Goal: Task Accomplishment & Management: Use online tool/utility

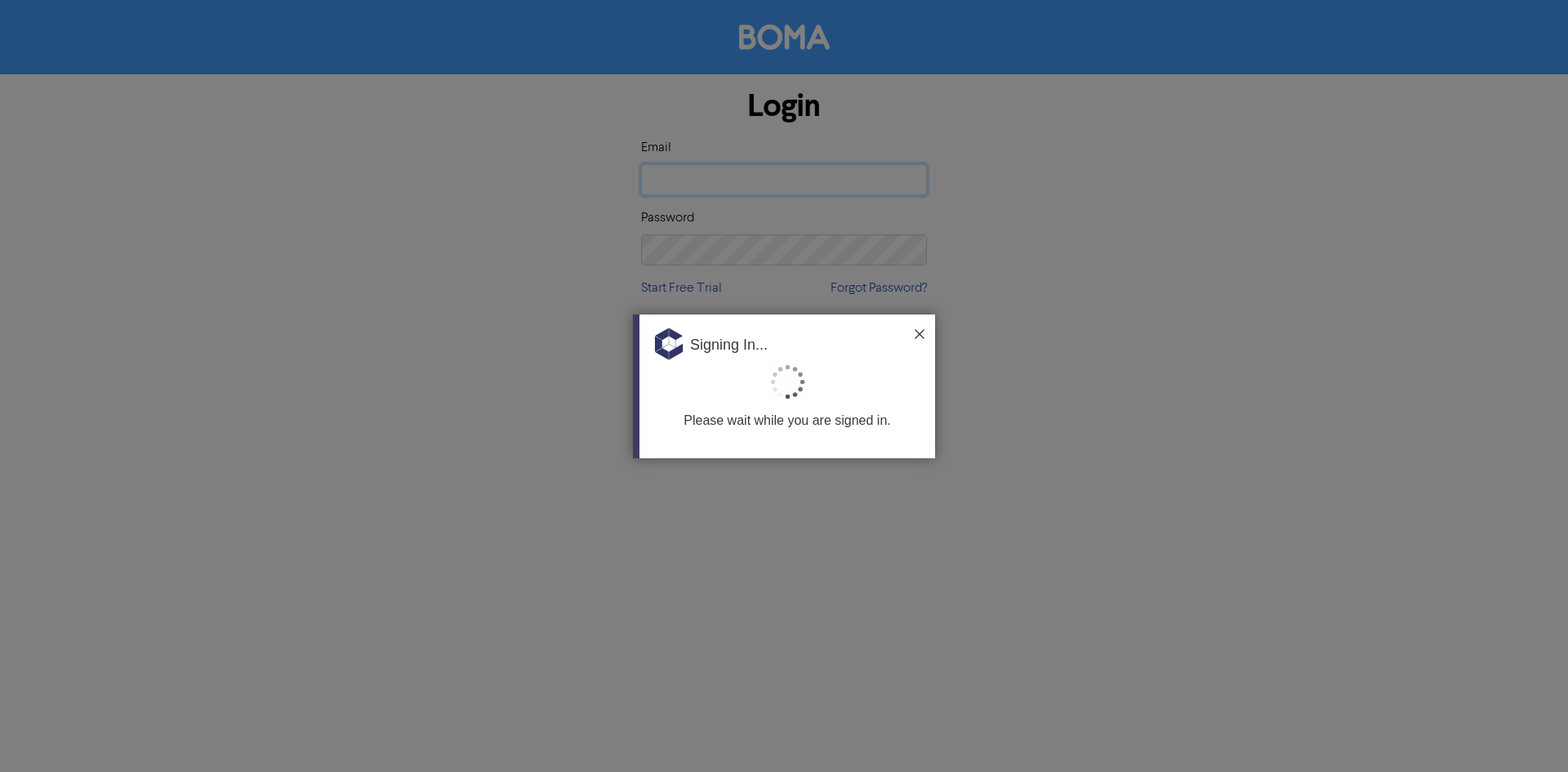
type input "[EMAIL_ADDRESS][DOMAIN_NAME]"
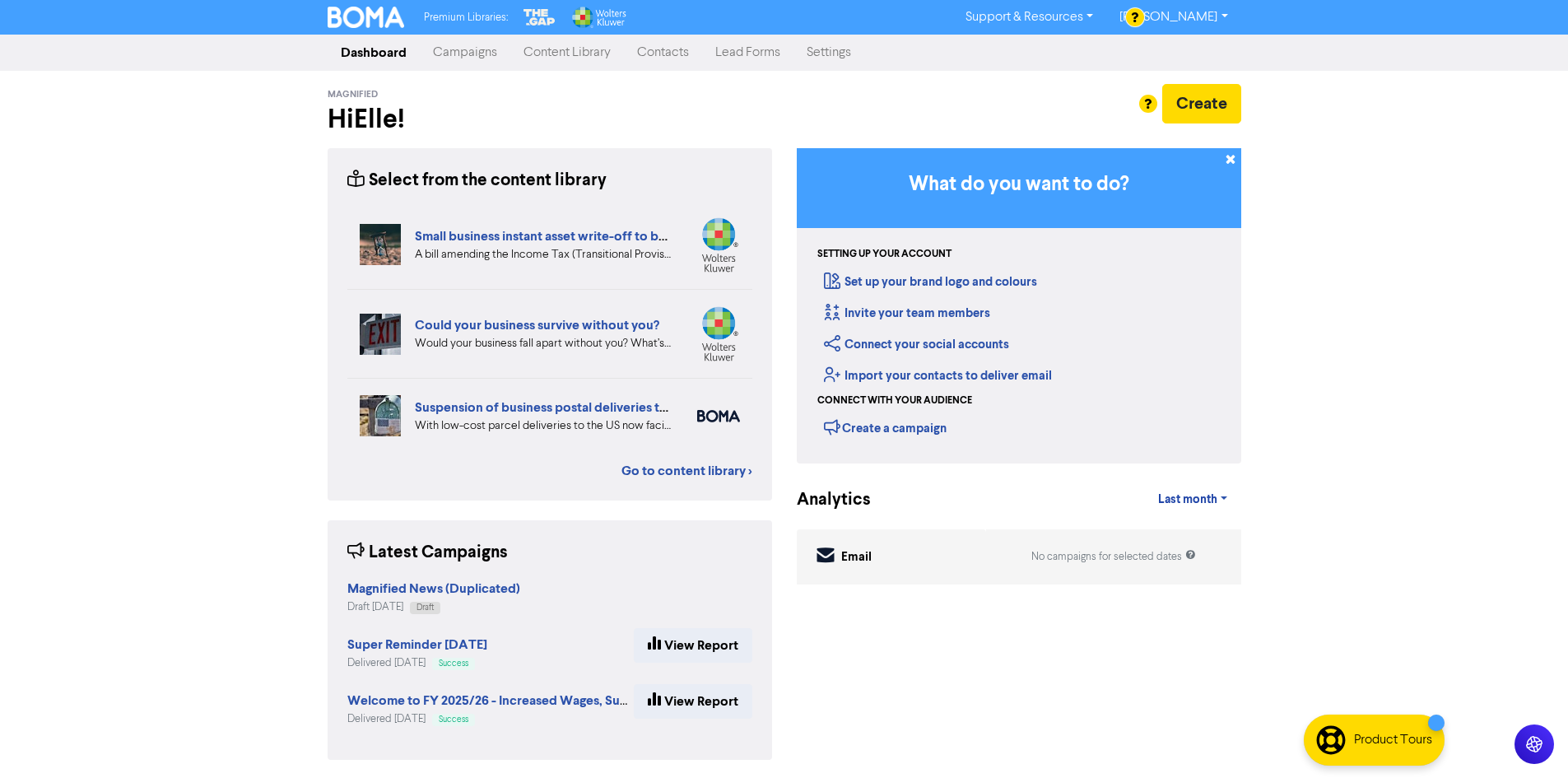
click at [688, 56] on link "Contacts" at bounding box center [663, 52] width 79 height 33
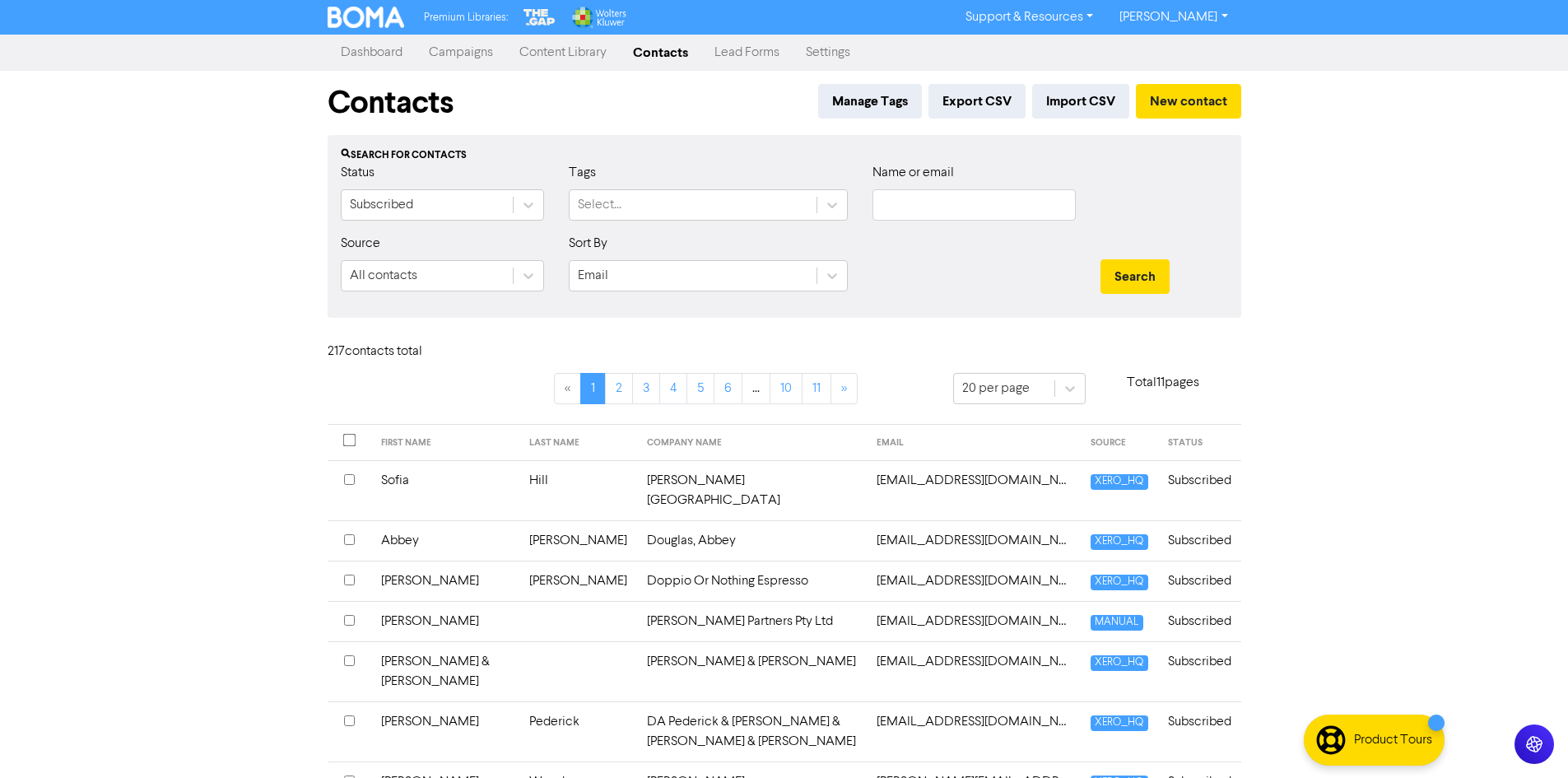
click at [491, 62] on link "Campaigns" at bounding box center [460, 52] width 91 height 33
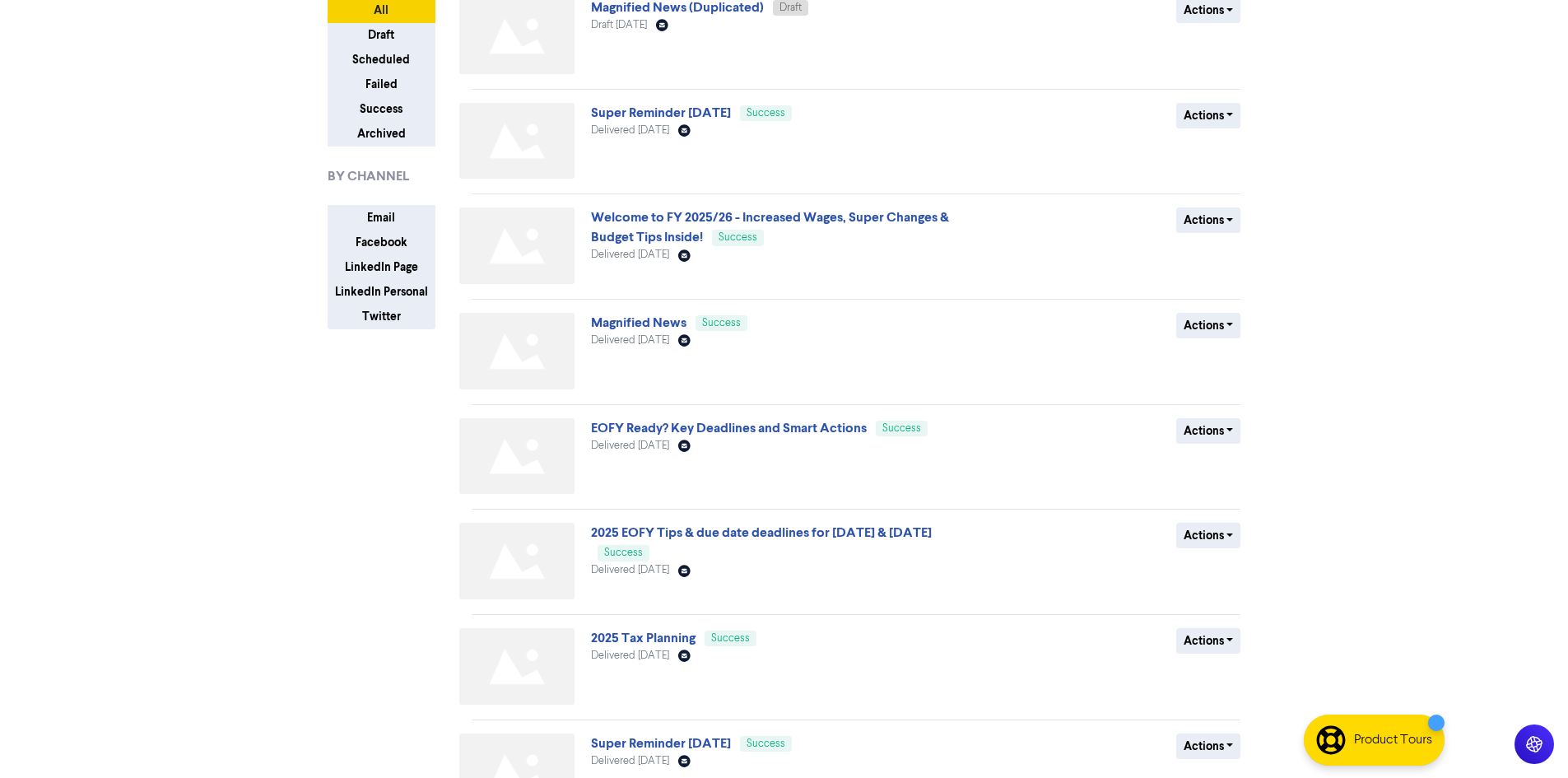
scroll to position [165, 0]
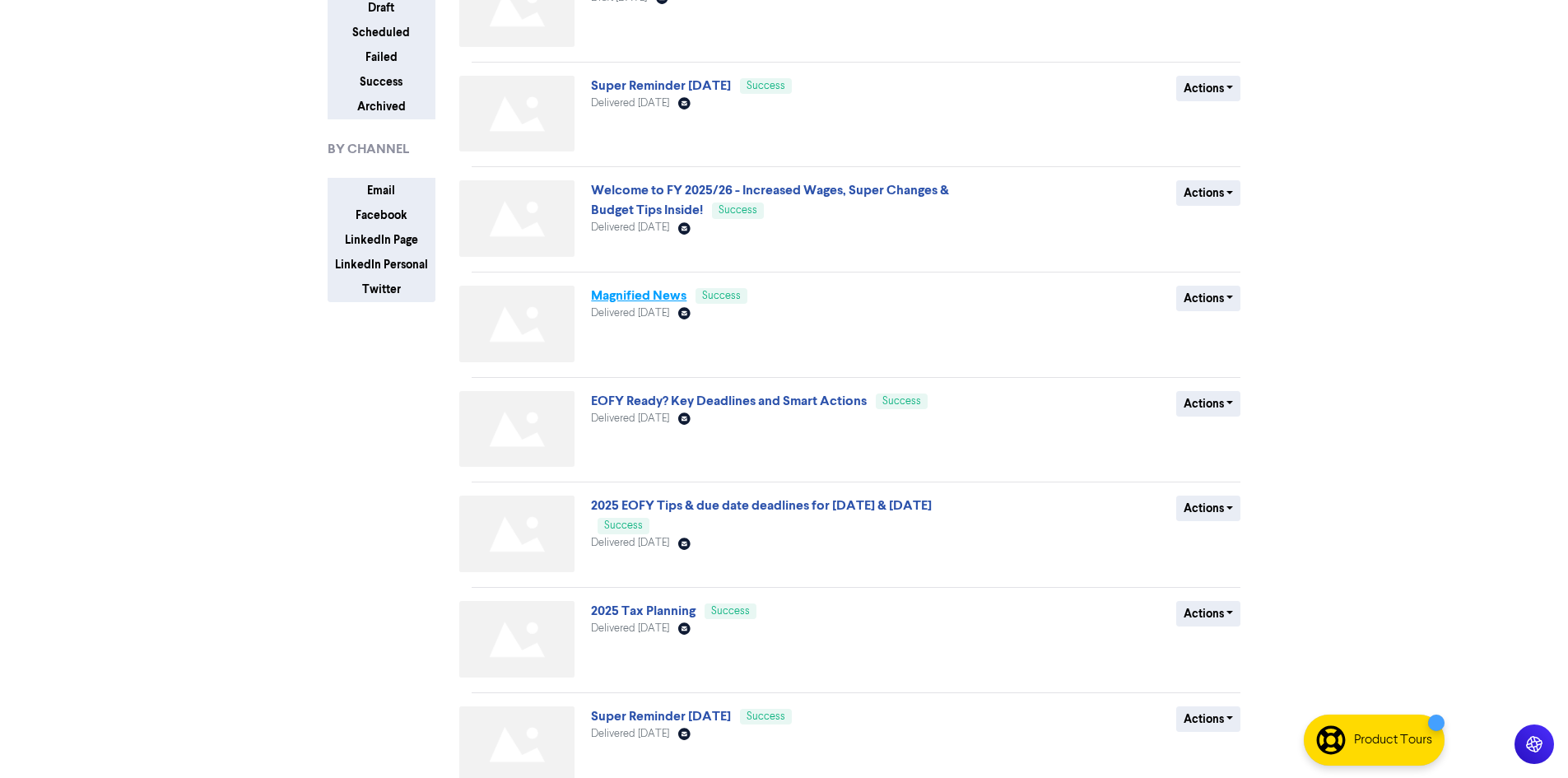
click at [658, 298] on link "Magnified News" at bounding box center [639, 295] width 95 height 17
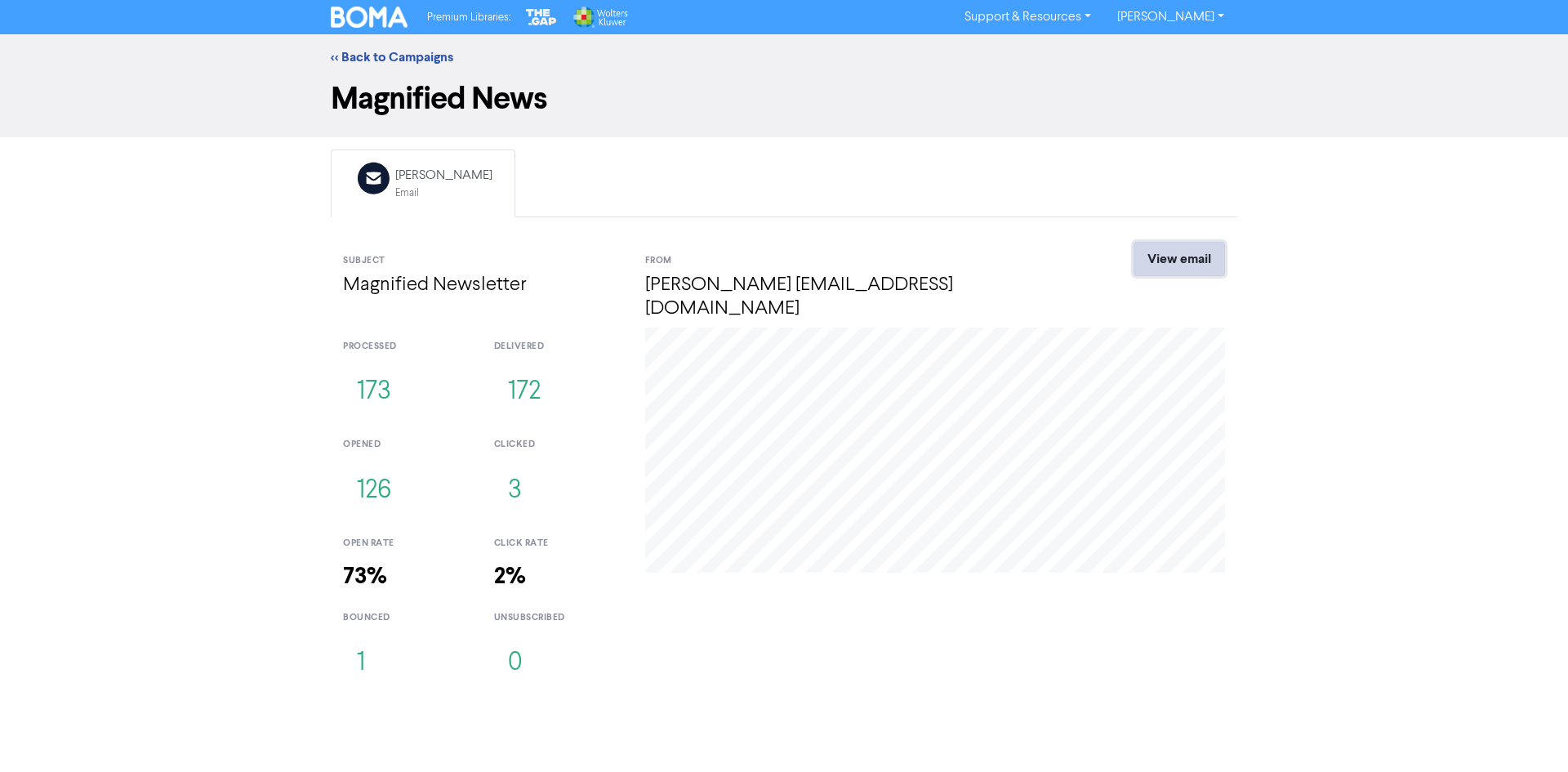
click at [1185, 255] on link "View email" at bounding box center [1179, 259] width 92 height 34
click at [523, 380] on button "172" at bounding box center [523, 392] width 60 height 54
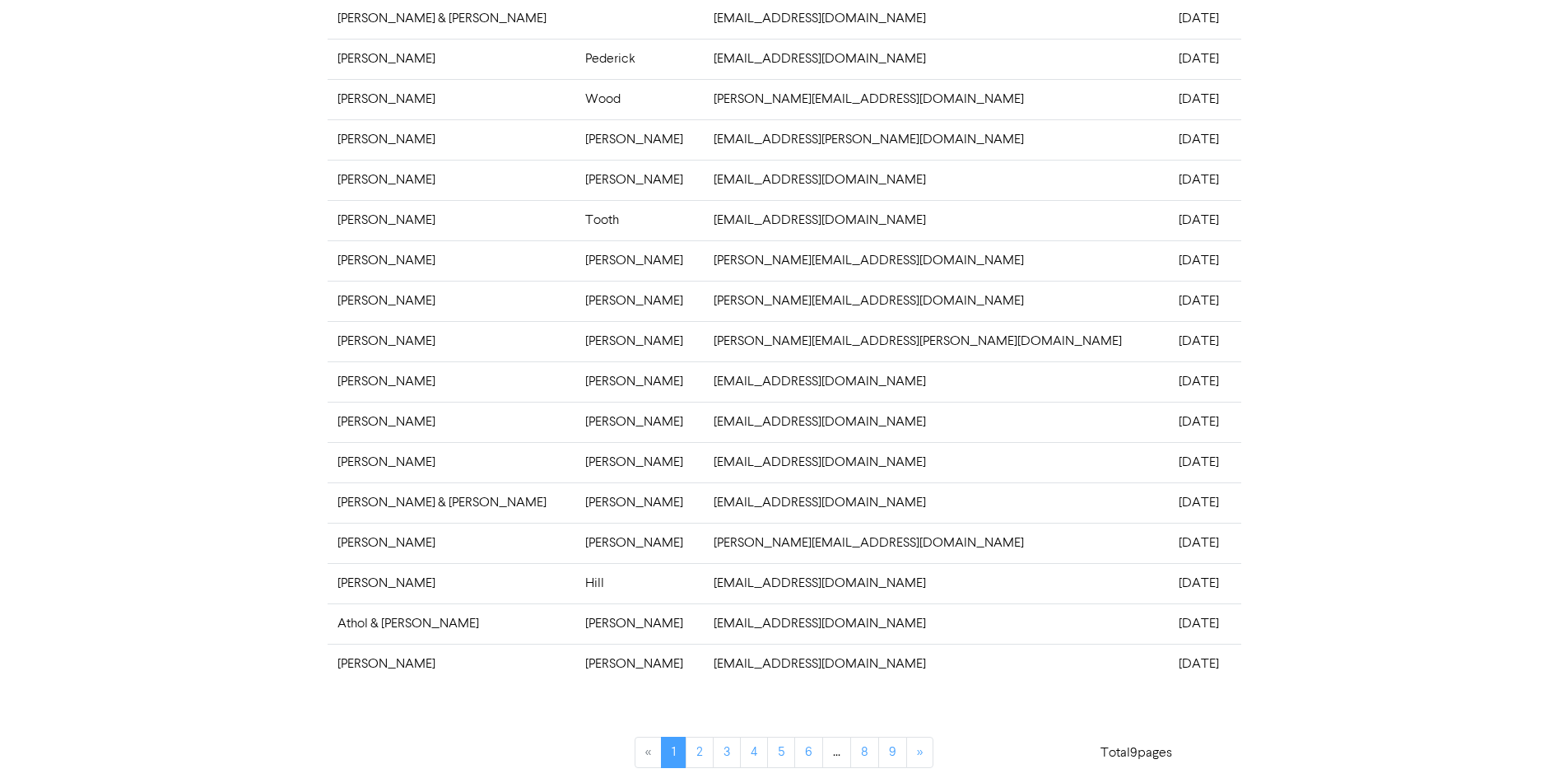
scroll to position [295, 0]
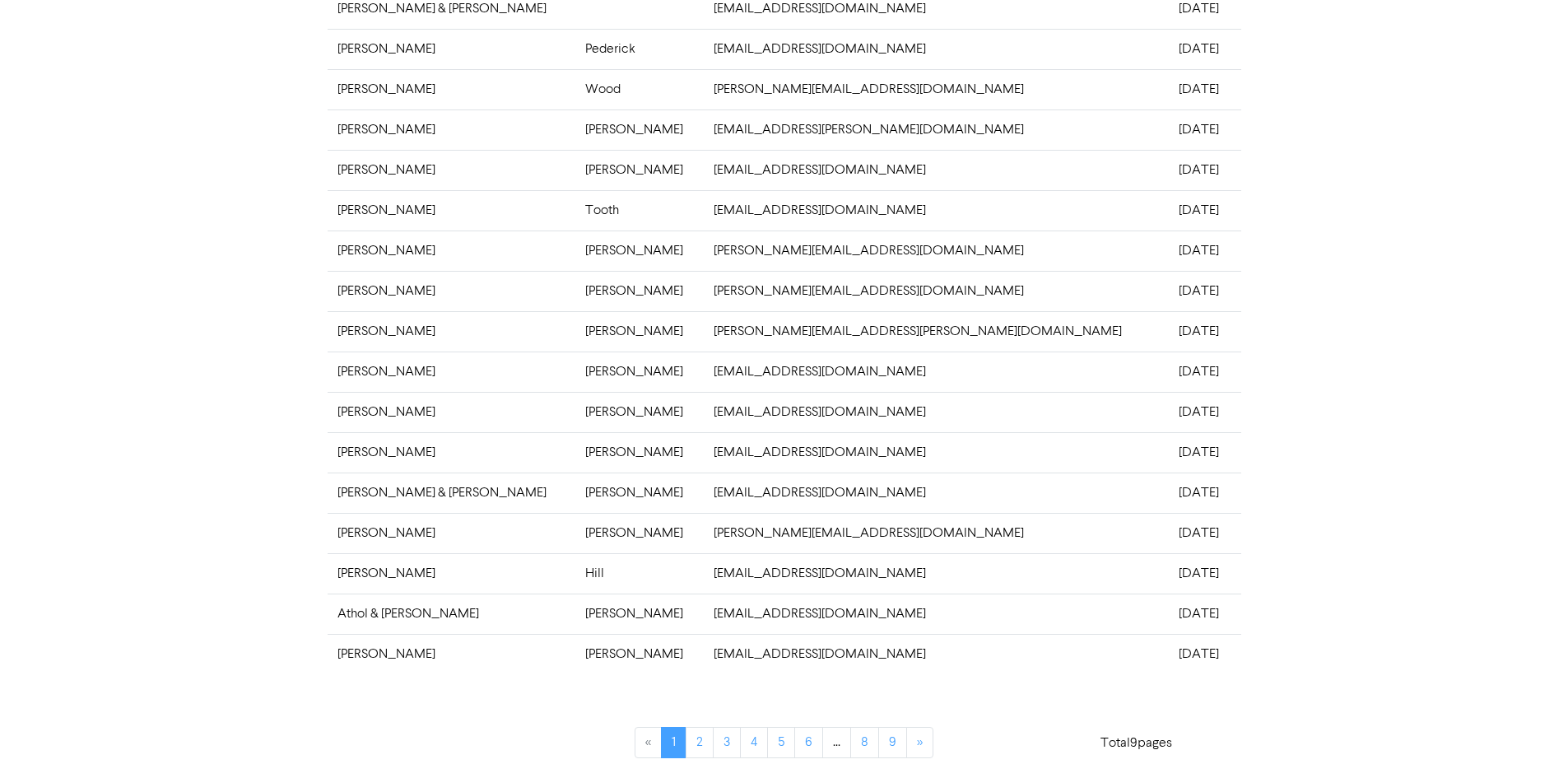
drag, startPoint x: 604, startPoint y: 542, endPoint x: 604, endPoint y: 555, distance: 13.0
drag, startPoint x: 604, startPoint y: 555, endPoint x: 555, endPoint y: 714, distance: 166.4
click at [555, 714] on div "« 1 2 3 4 5 6 ... 8 9 »" at bounding box center [784, 732] width 469 height 91
drag, startPoint x: 785, startPoint y: 617, endPoint x: 651, endPoint y: 620, distance: 134.0
click at [703, 620] on td "[EMAIL_ADDRESS][DOMAIN_NAME]" at bounding box center [935, 613] width 465 height 40
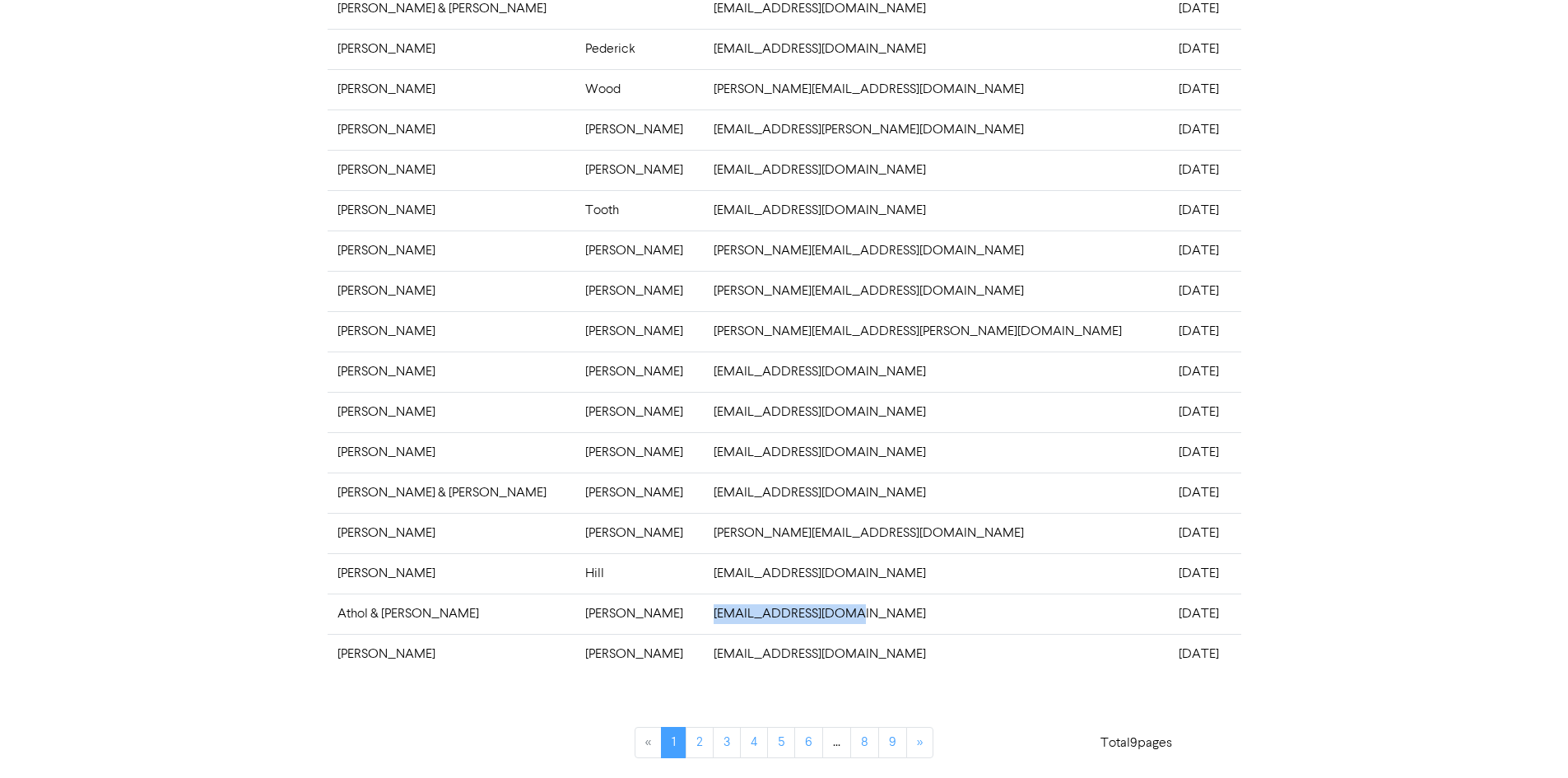
copy td "[EMAIL_ADDRESS][DOMAIN_NAME]"
